Goal: Task Accomplishment & Management: Manage account settings

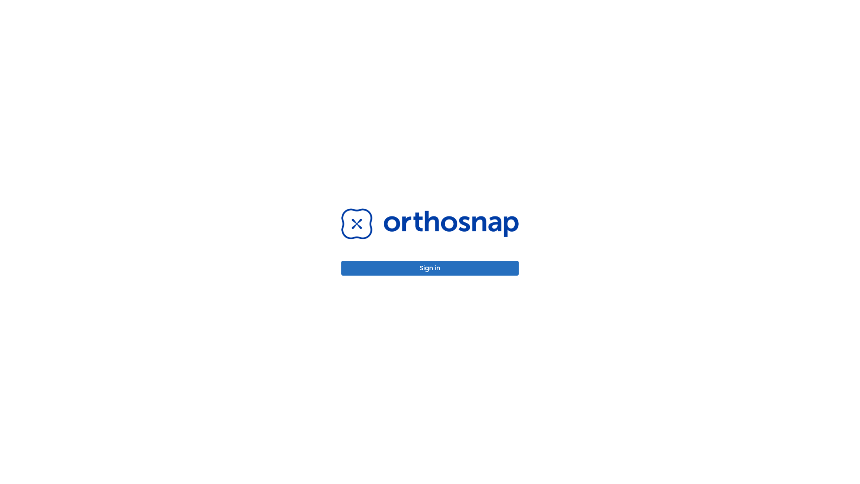
click at [430, 268] on button "Sign in" at bounding box center [429, 268] width 177 height 15
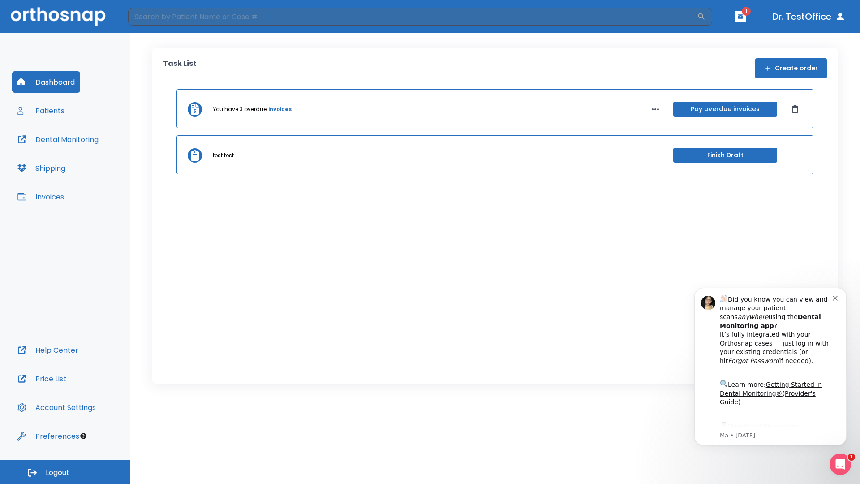
click at [65, 472] on span "Logout" at bounding box center [58, 473] width 24 height 10
